Goal: Find specific page/section: Find specific page/section

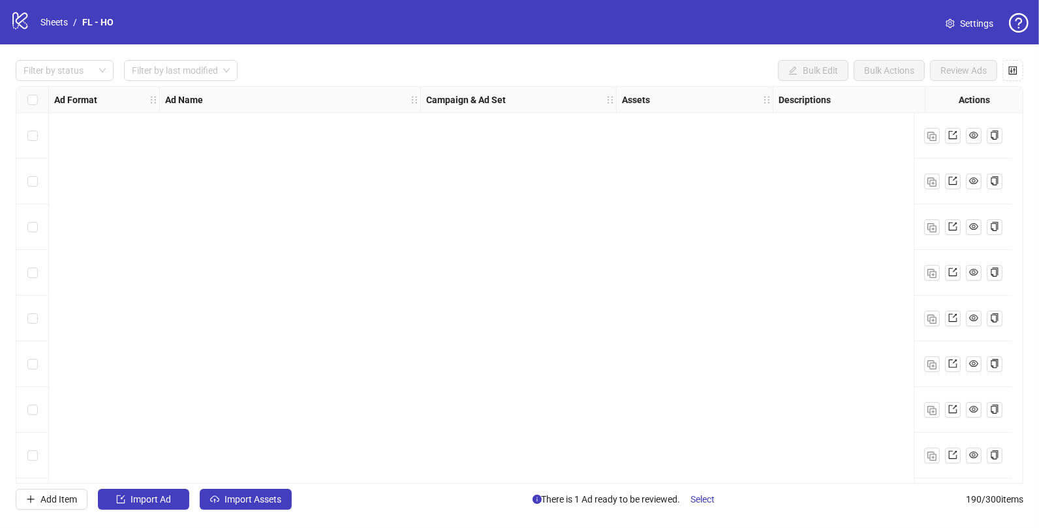
scroll to position [8317, 0]
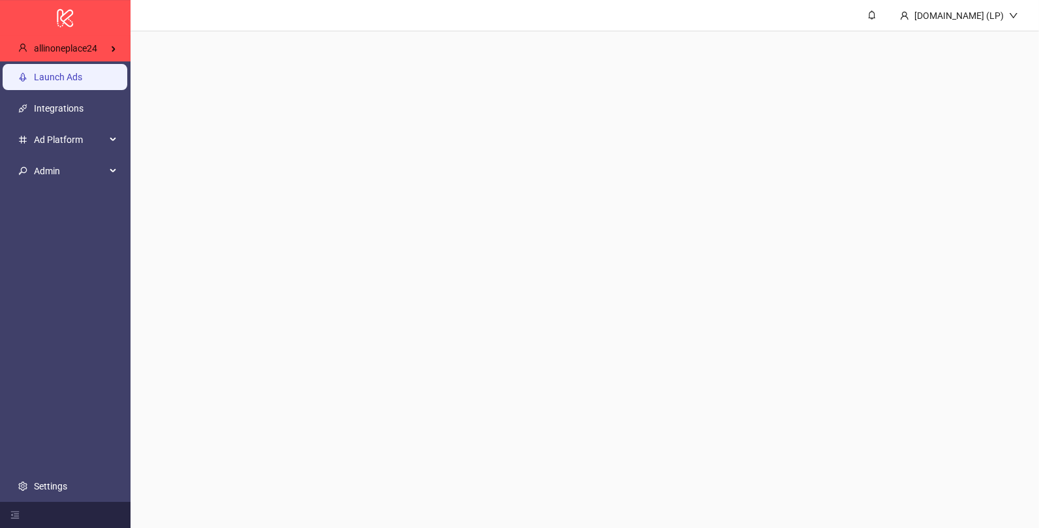
click at [49, 74] on link "Launch Ads" at bounding box center [58, 77] width 48 height 10
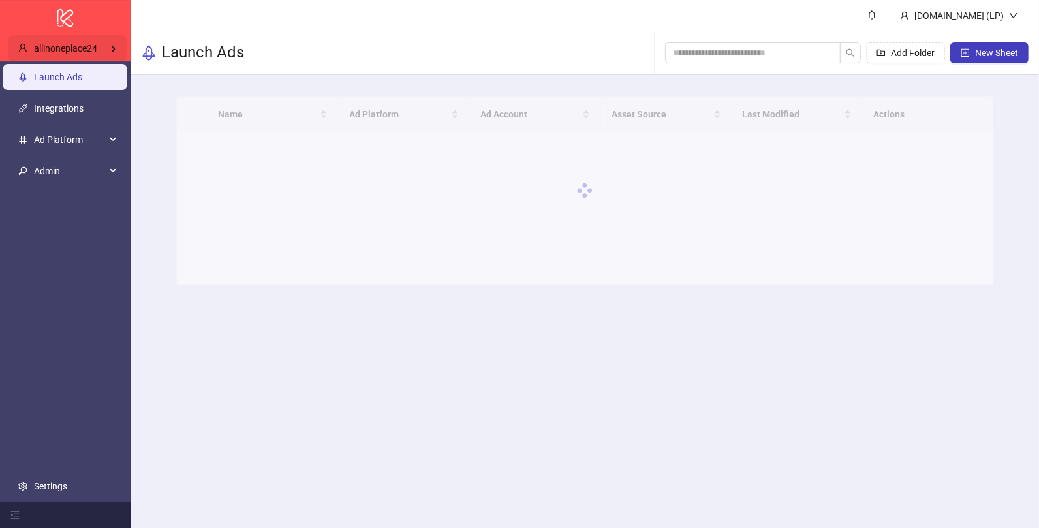
click at [108, 40] on div "allinoneplace24" at bounding box center [67, 48] width 119 height 26
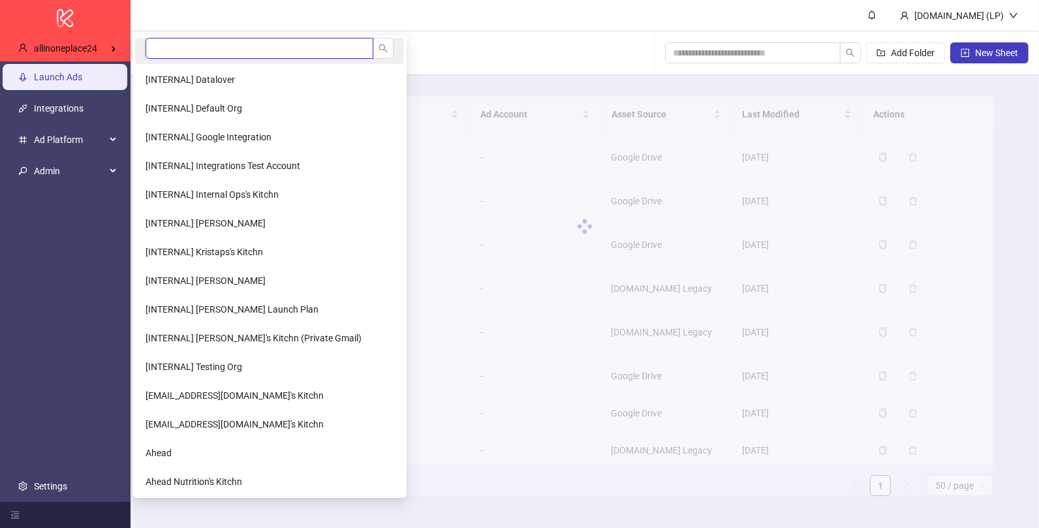
click at [166, 44] on input "search" at bounding box center [260, 48] width 228 height 21
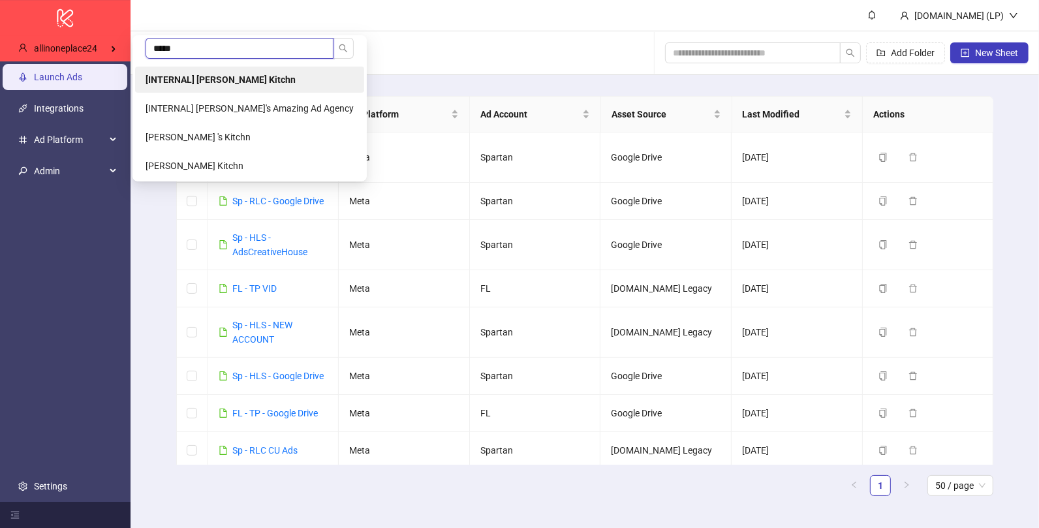
type input "*****"
click at [168, 91] on li "[INTERNAL] Laura Pineda's Kitchn" at bounding box center [249, 80] width 229 height 26
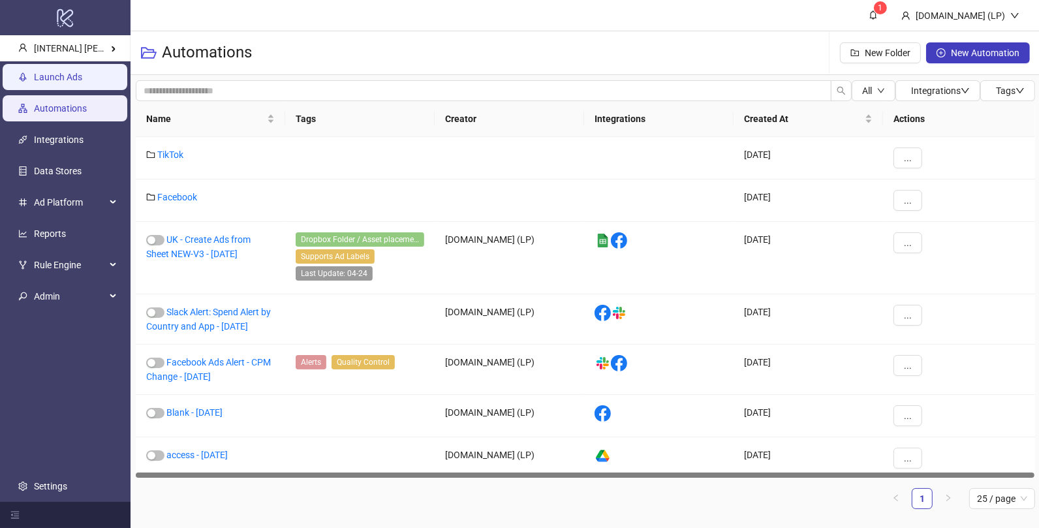
click at [82, 80] on link "Launch Ads" at bounding box center [58, 77] width 48 height 10
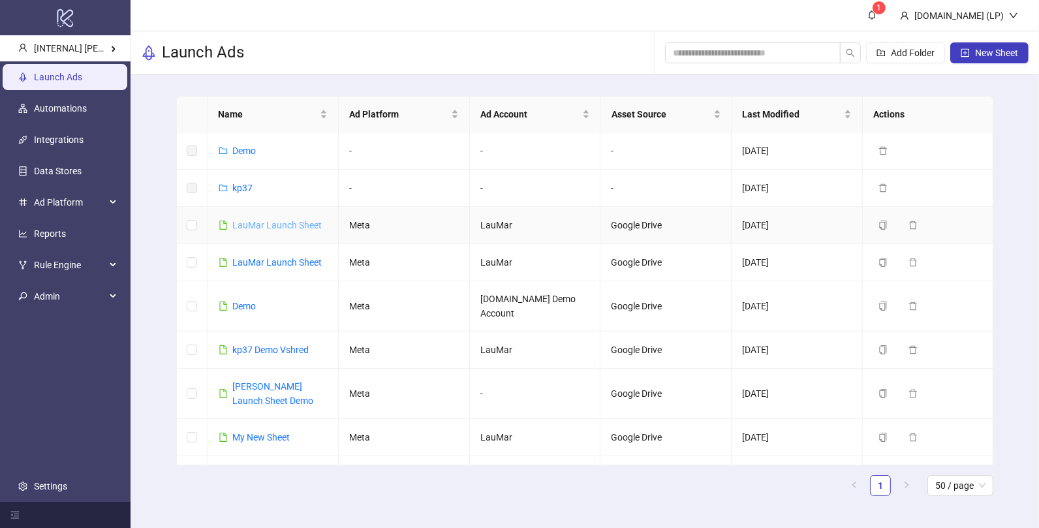
click at [253, 221] on link "LauMar Launch Sheet" at bounding box center [277, 225] width 89 height 10
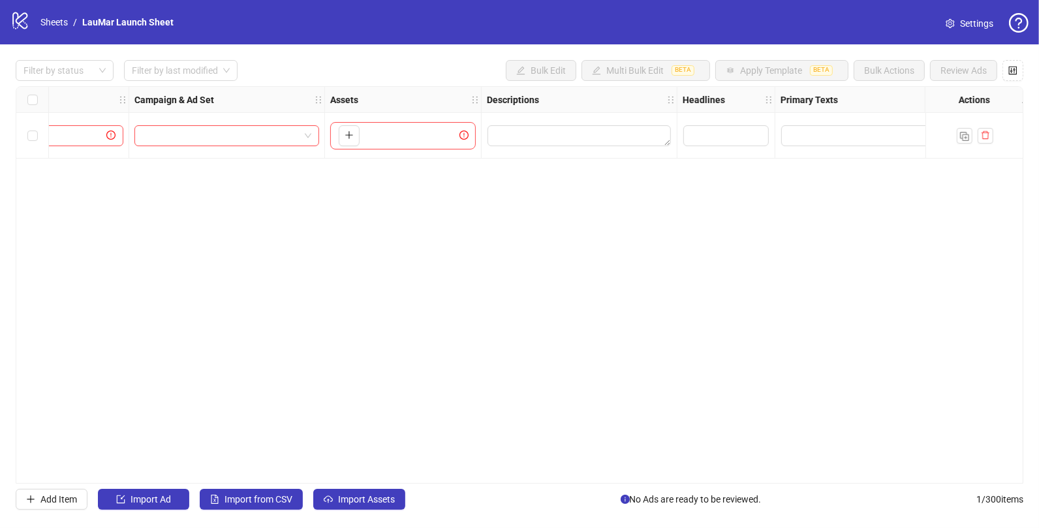
scroll to position [0, 294]
click at [353, 134] on button "button" at bounding box center [347, 135] width 21 height 21
